Goal: Transaction & Acquisition: Purchase product/service

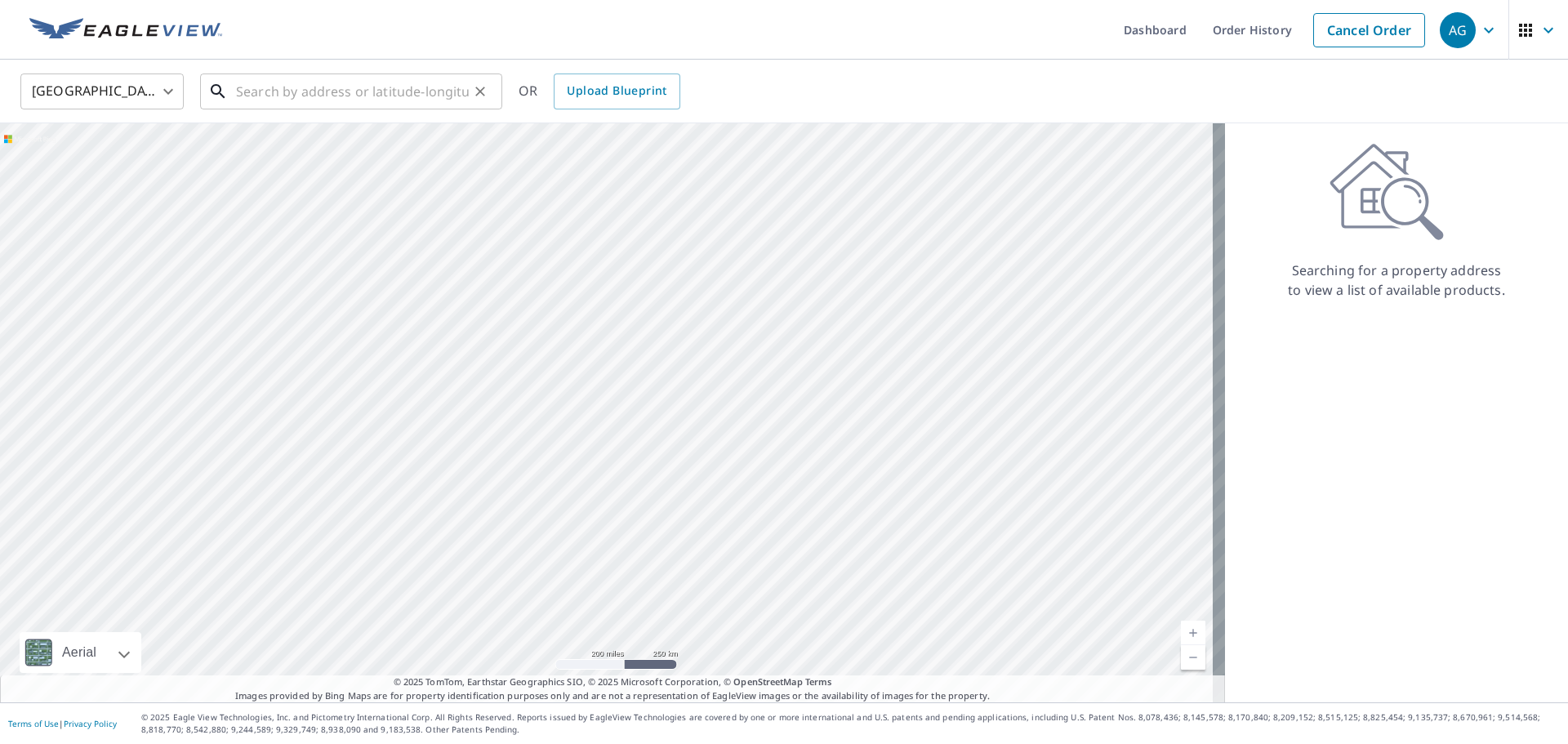
click at [300, 85] on input "text" at bounding box center [352, 91] width 233 height 46
paste input "[STREET_ADDRESS][PERSON_NAME]"
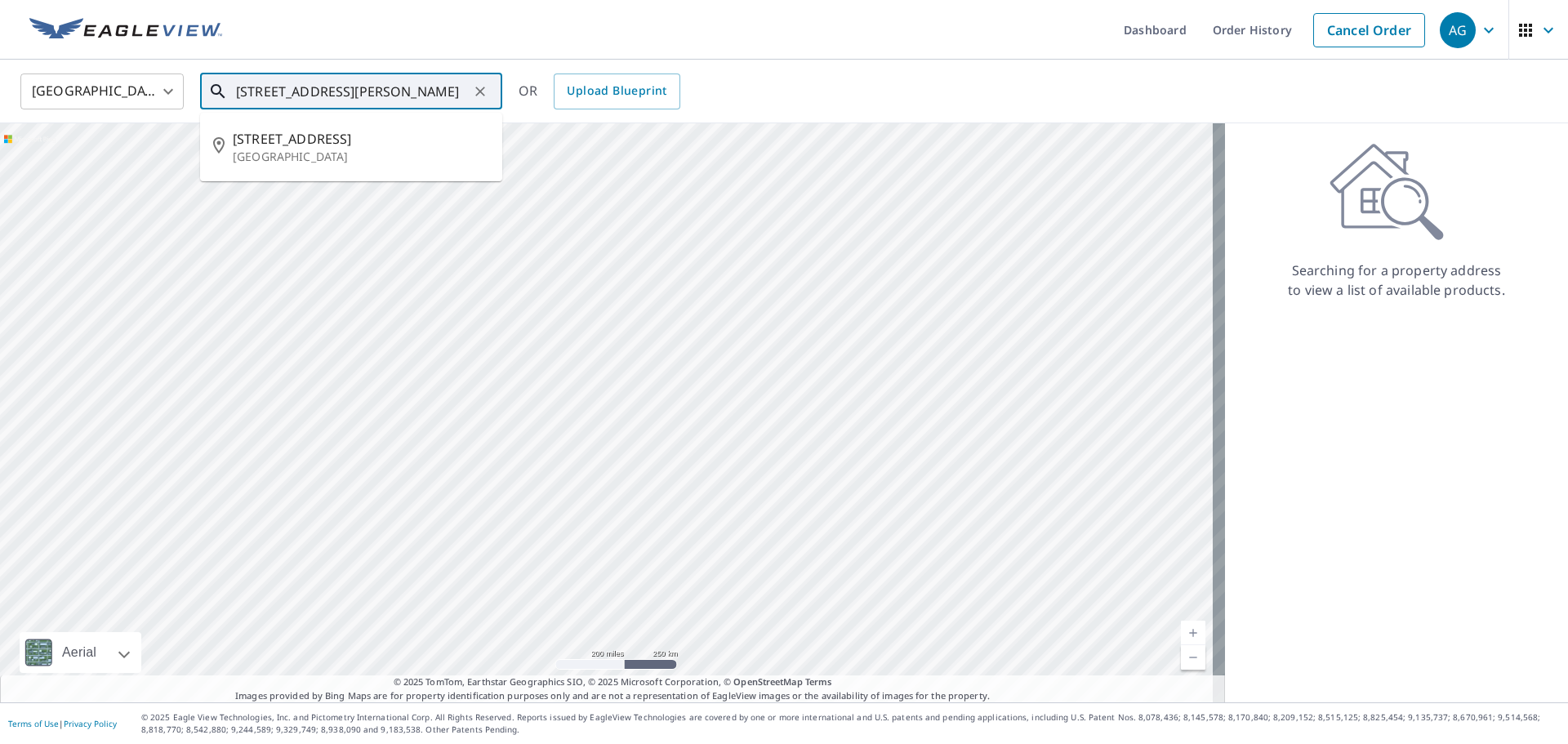
type input "[STREET_ADDRESS][PERSON_NAME]"
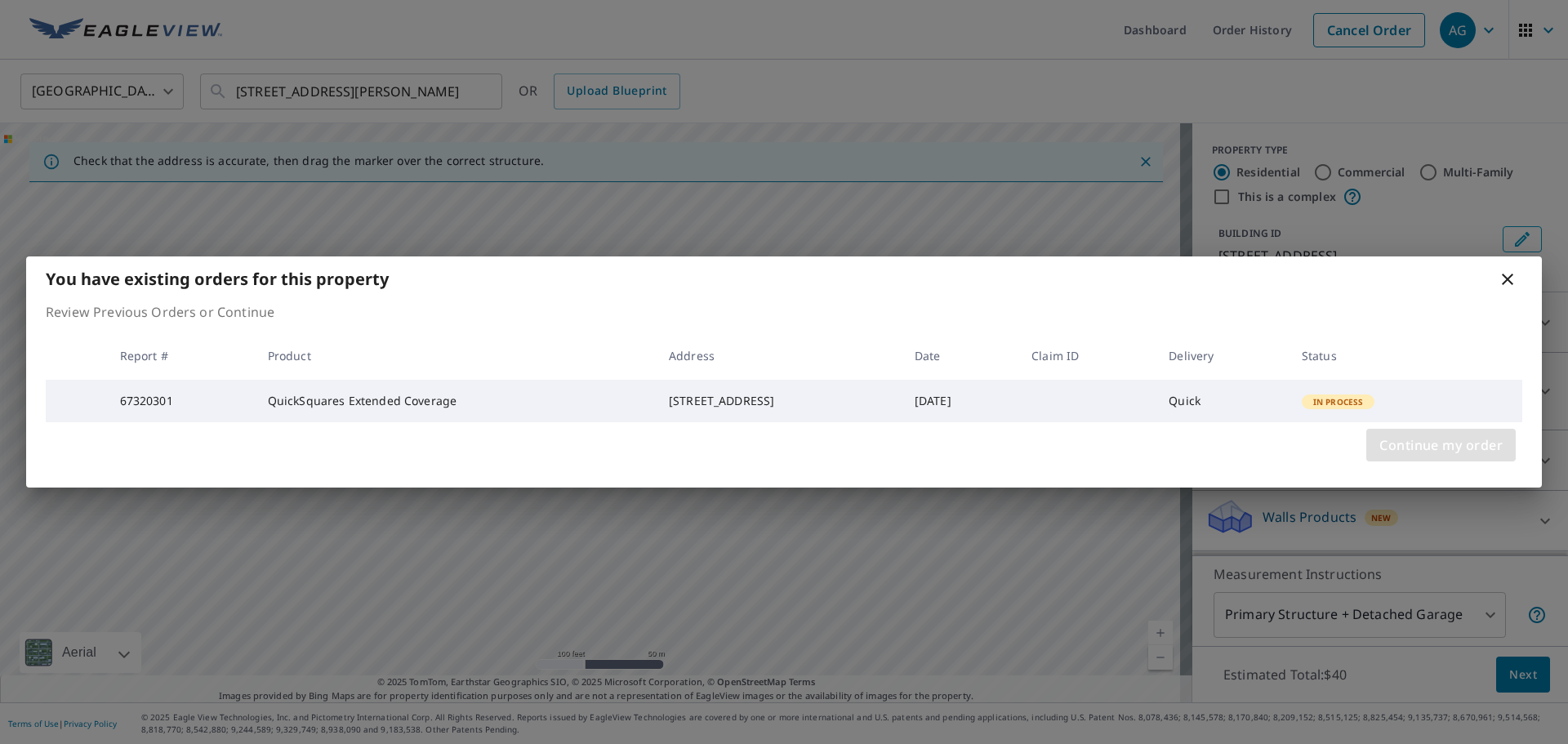
click at [1461, 457] on span "Continue my order" at bounding box center [1441, 445] width 124 height 23
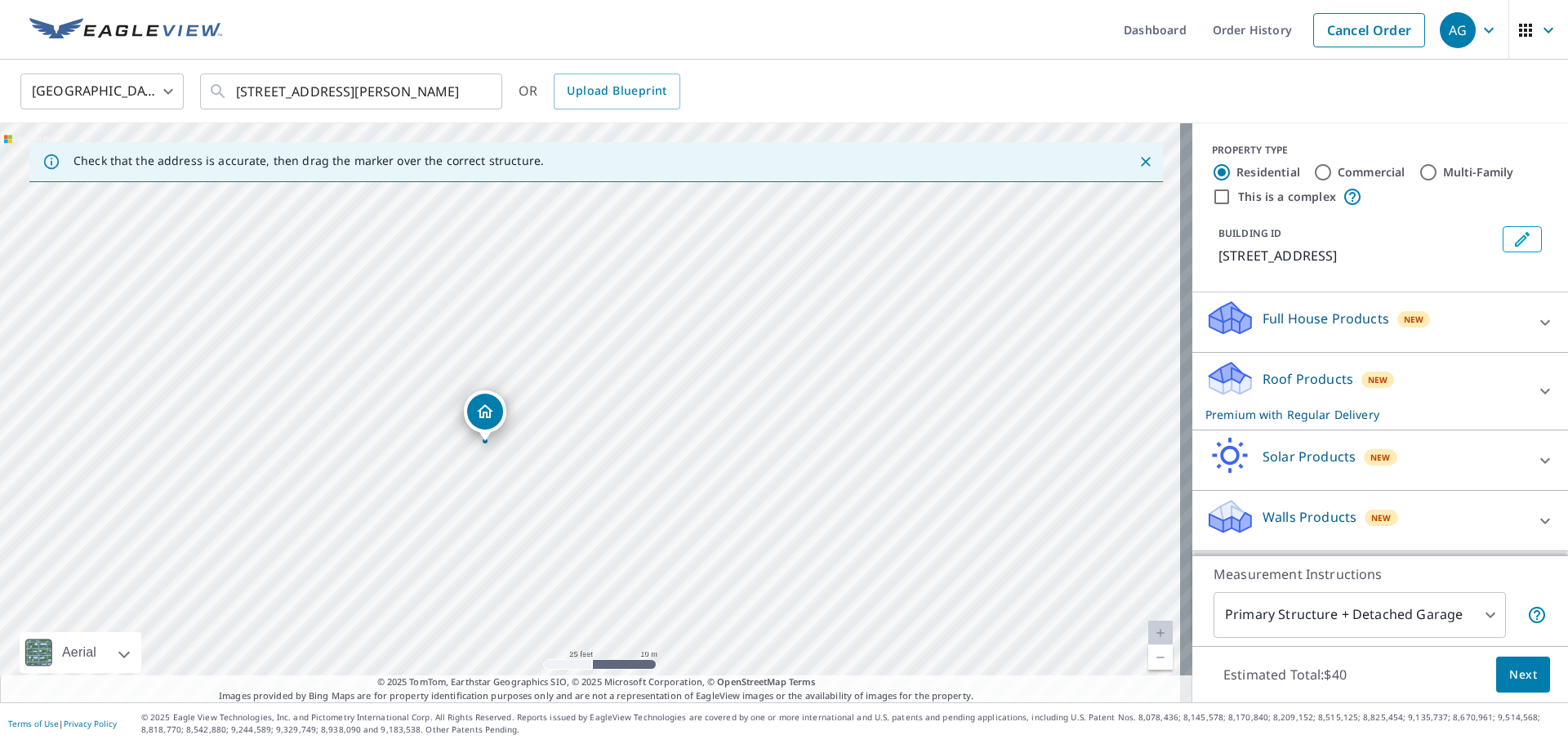
drag, startPoint x: 546, startPoint y: 447, endPoint x: 672, endPoint y: 418, distance: 129.3
click at [672, 418] on div "[STREET_ADDRESS][PERSON_NAME]" at bounding box center [596, 413] width 1192 height 578
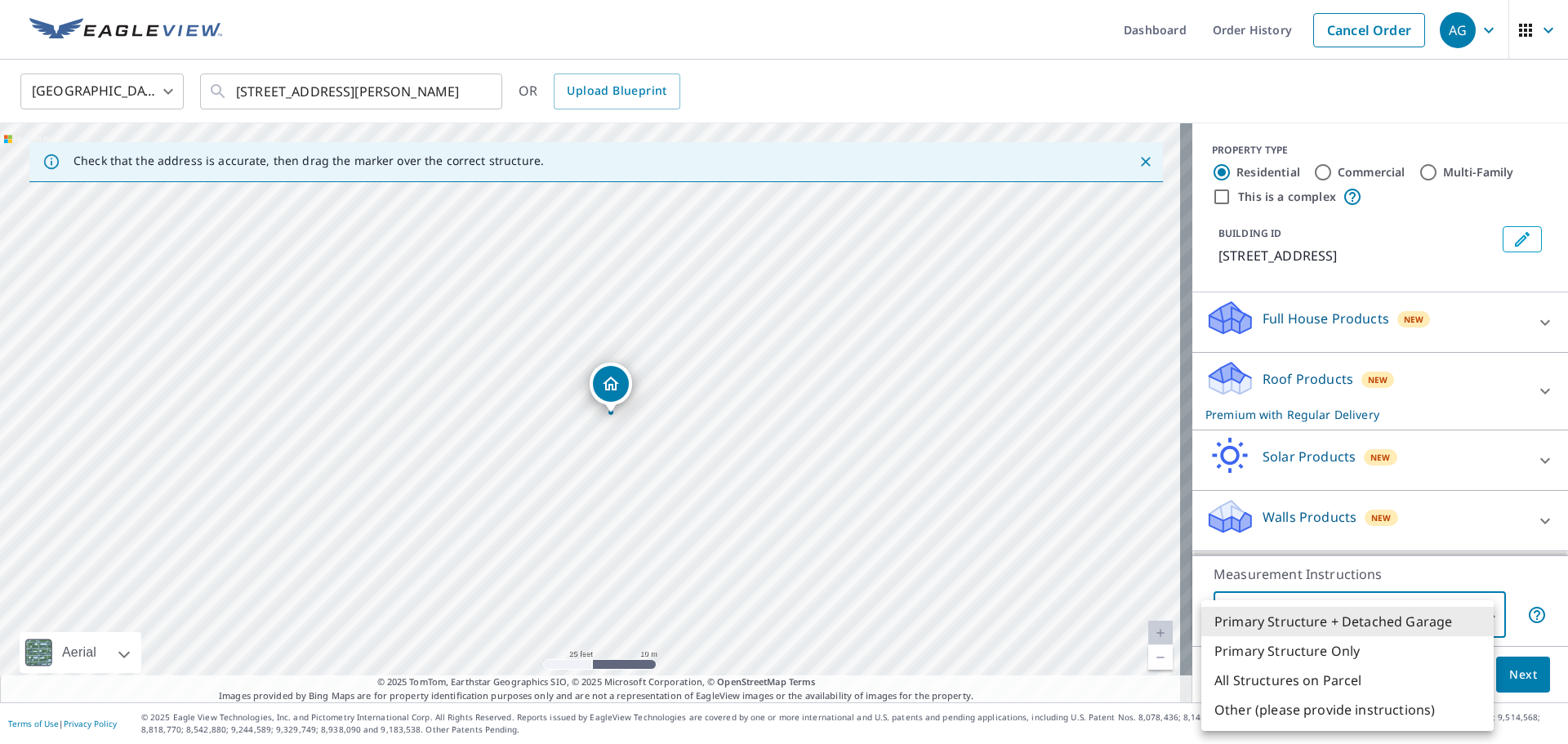
click at [1442, 622] on body "AG AG Dashboard Order History Cancel Order AG [GEOGRAPHIC_DATA] [GEOGRAPHIC_DAT…" at bounding box center [784, 372] width 1568 height 744
click at [1407, 650] on li "Primary Structure Only" at bounding box center [1347, 651] width 292 height 30
type input "2"
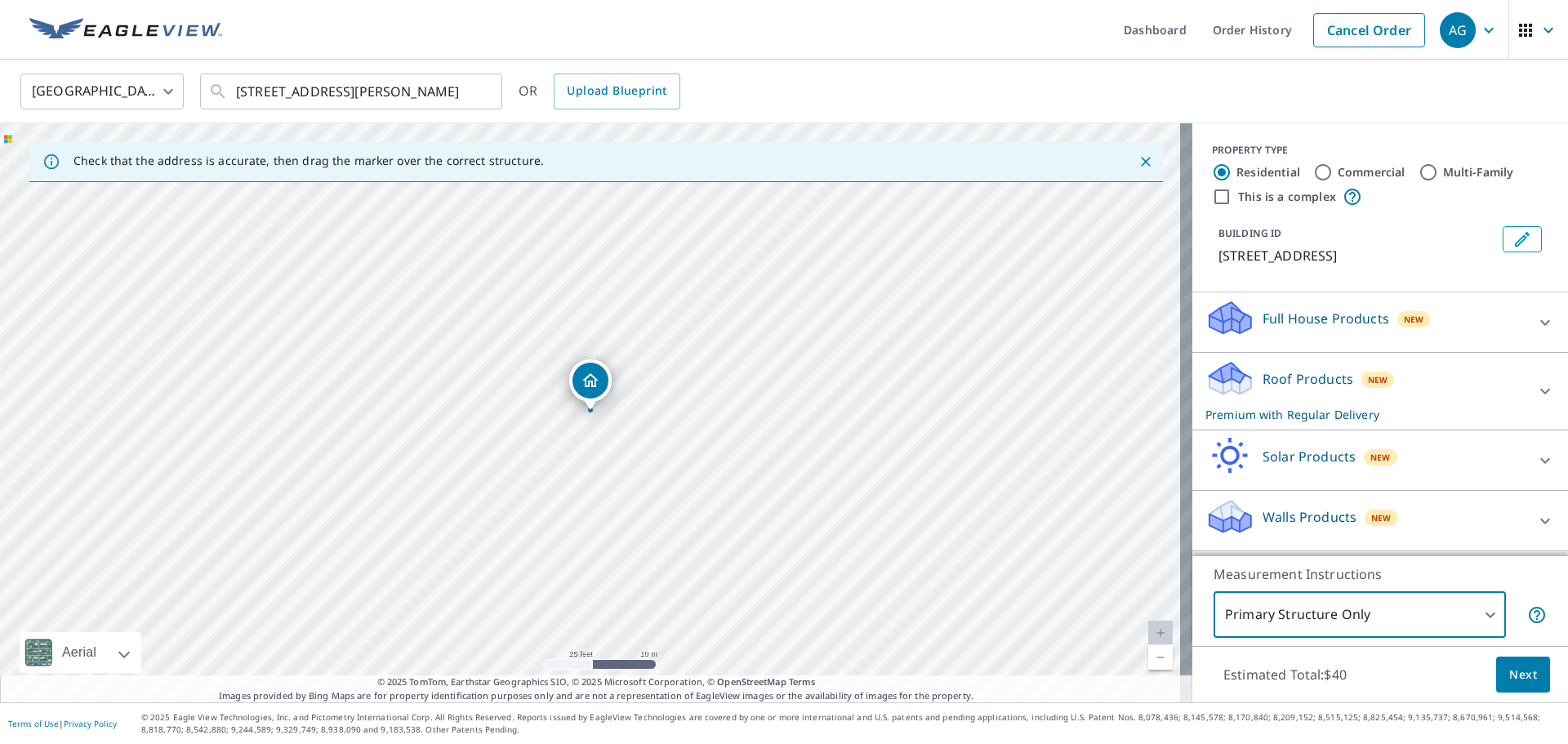
click at [1518, 679] on span "Next" at bounding box center [1522, 675] width 28 height 20
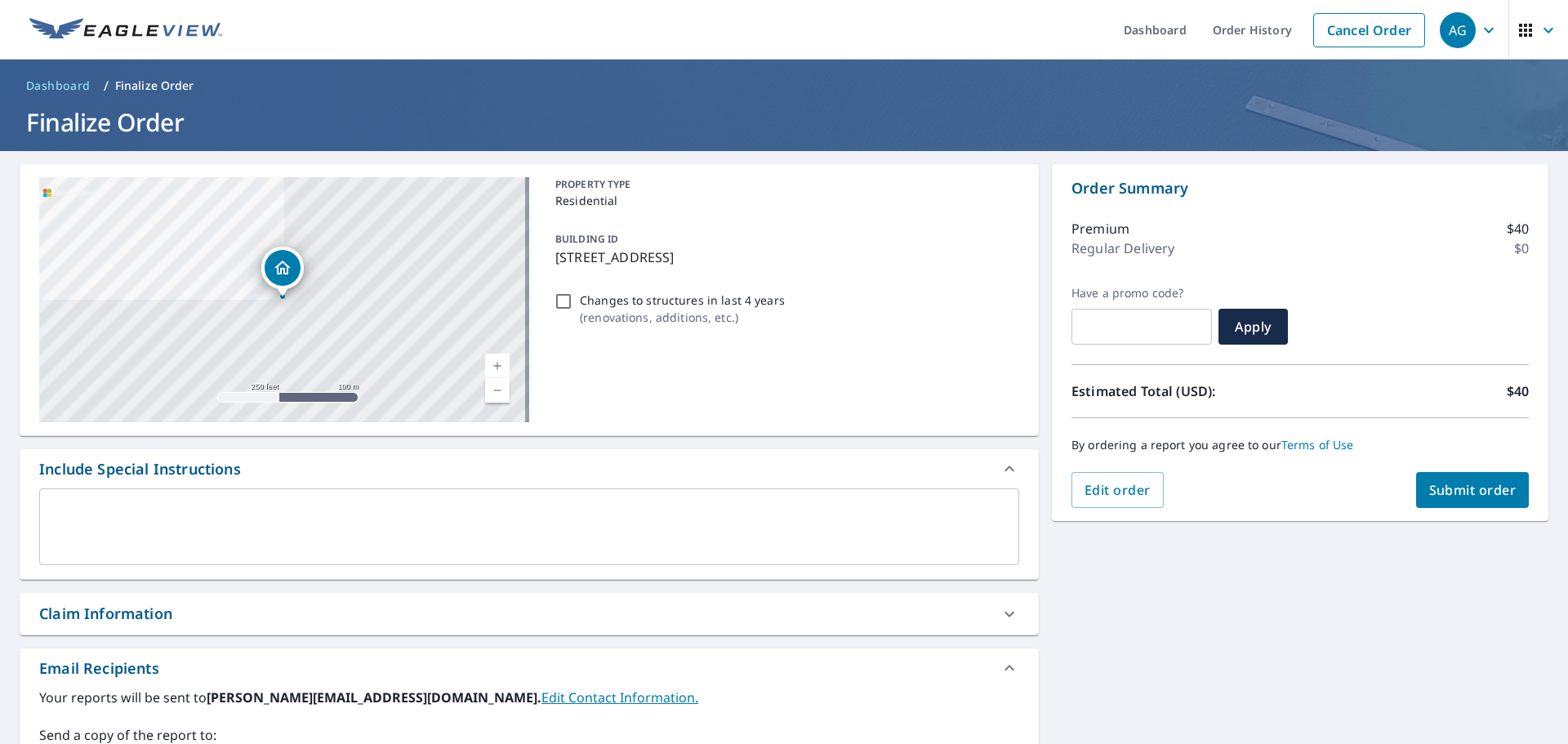
click at [1474, 496] on span "Submit order" at bounding box center [1472, 489] width 87 height 18
checkbox input "true"
